Goal: Task Accomplishment & Management: Use online tool/utility

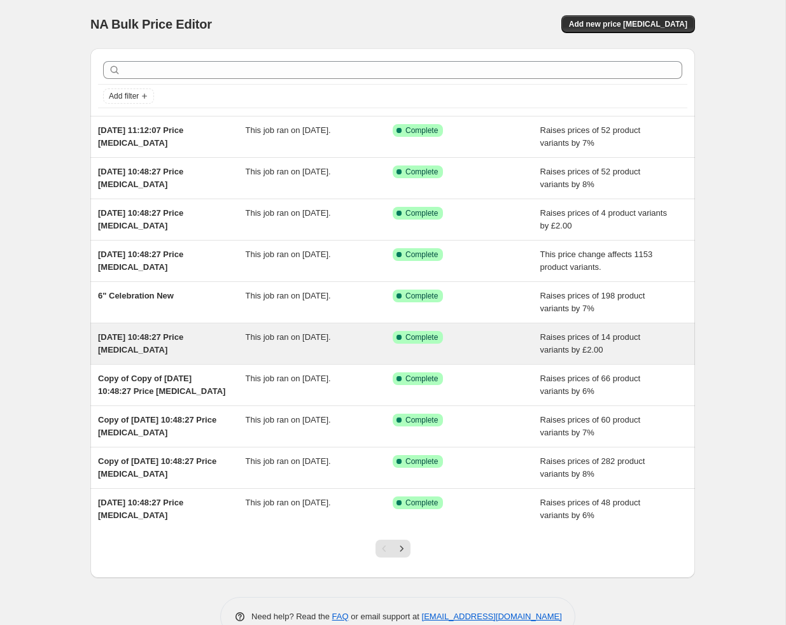
scroll to position [31, 0]
